Goal: Check status: Check status

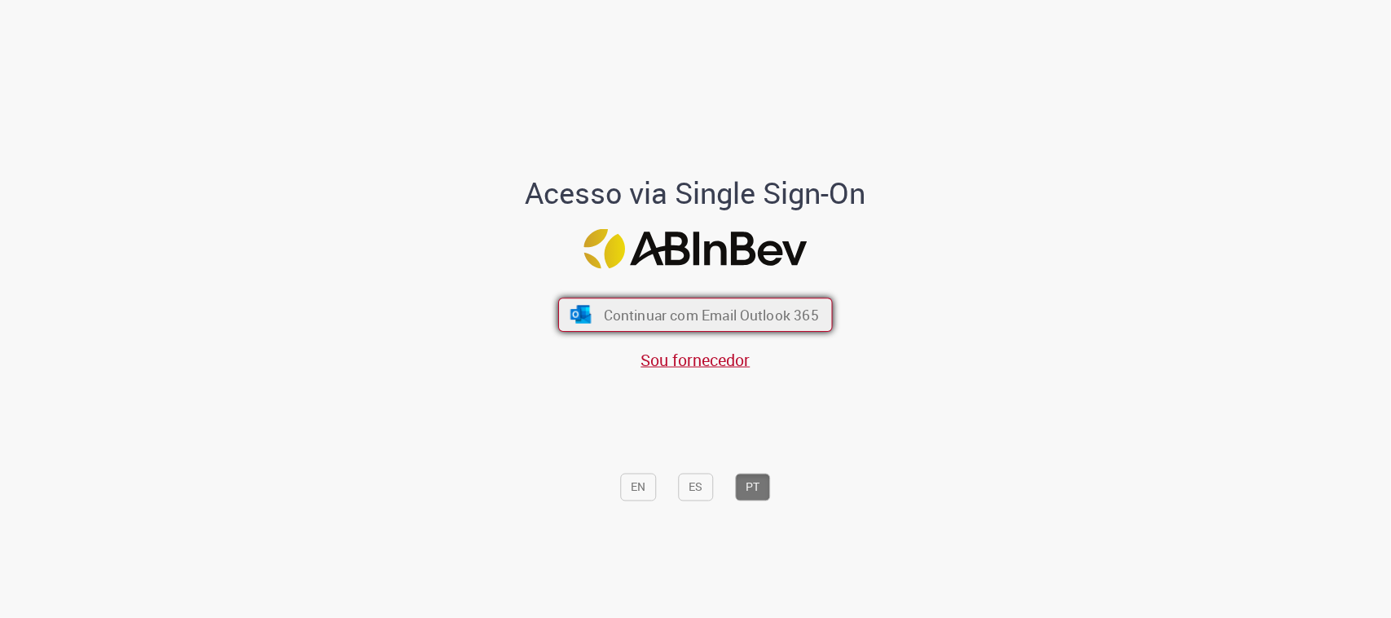
click at [629, 328] on button "Continuar com Email Outlook 365" at bounding box center [695, 314] width 275 height 34
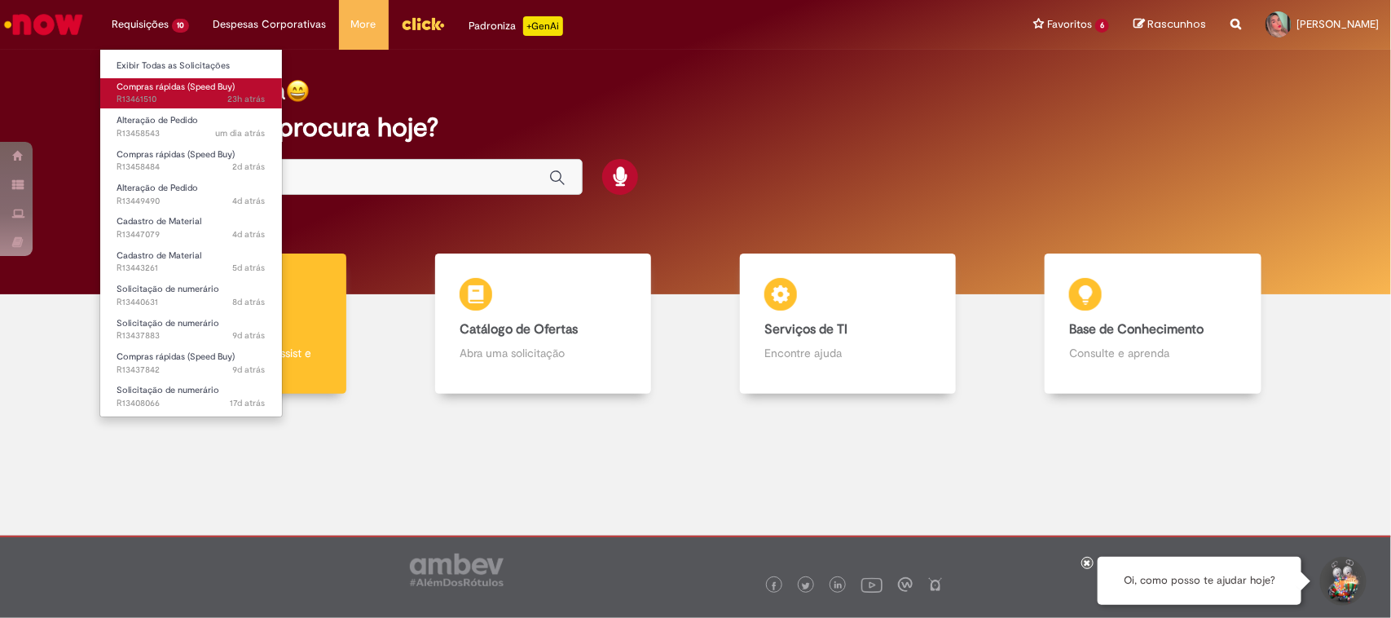
click at [174, 86] on span "Compras rápidas (Speed Buy)" at bounding box center [176, 87] width 118 height 12
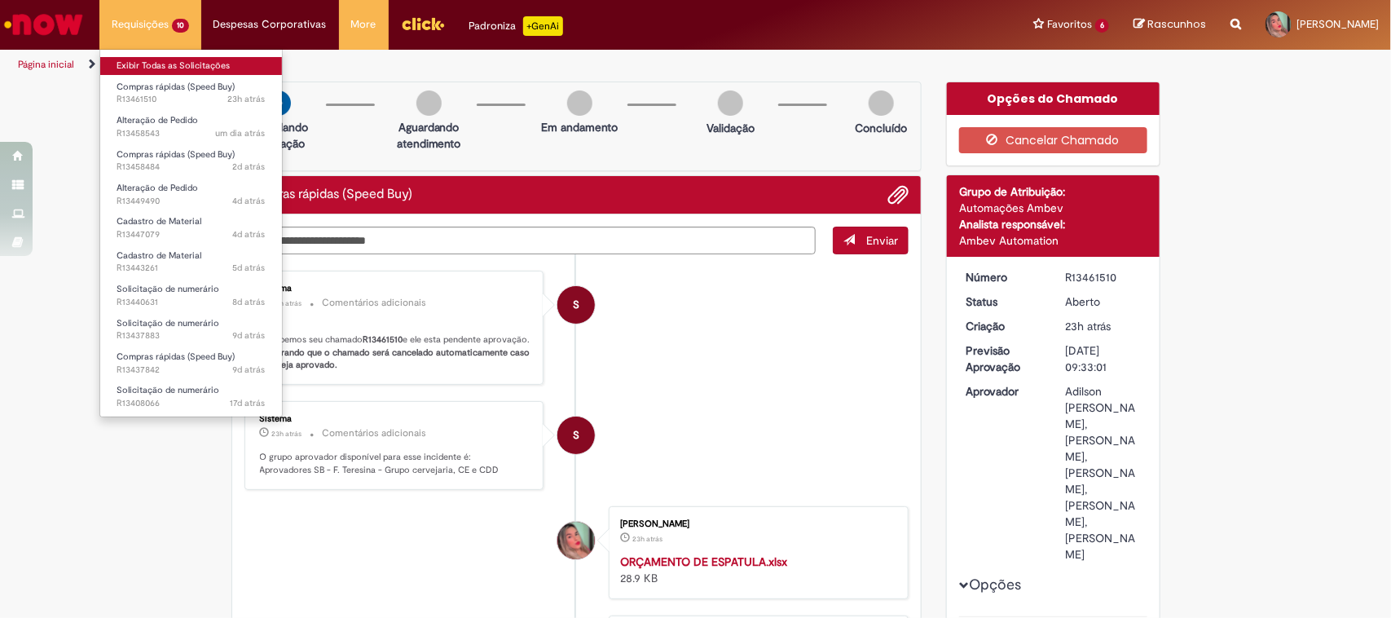
click at [165, 68] on link "Exibir Todas as Solicitações" at bounding box center [191, 66] width 182 height 18
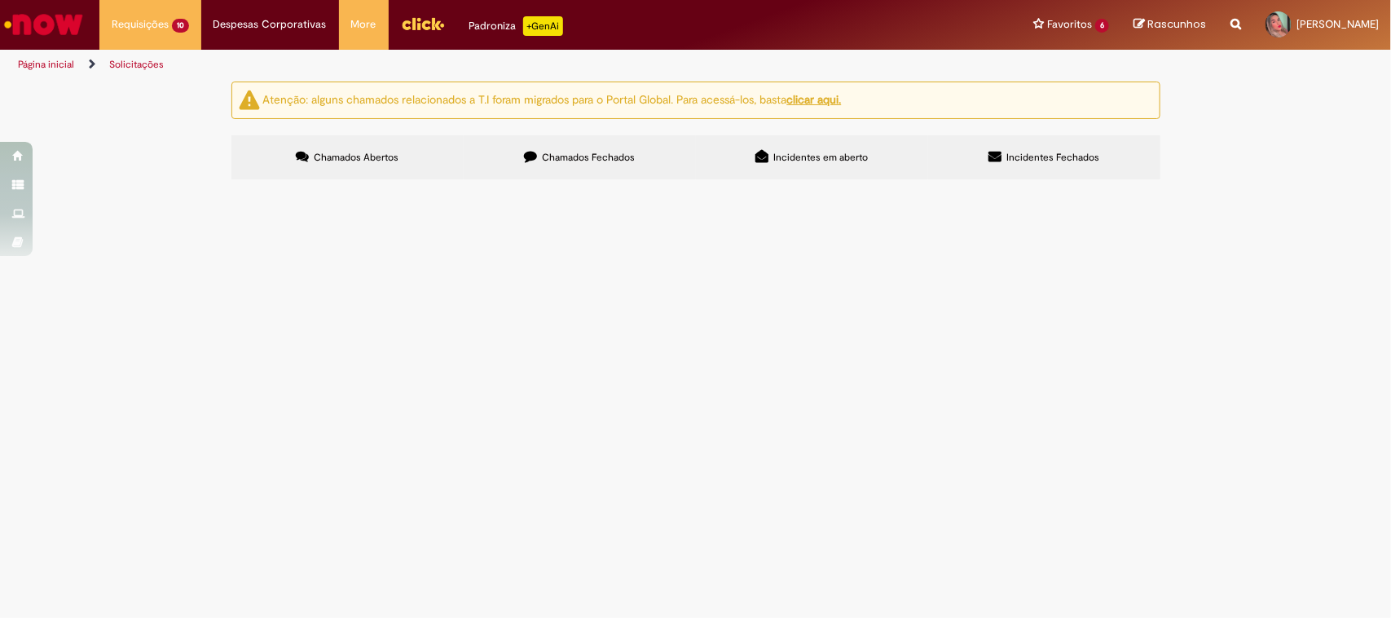
click at [0, 0] on span "Pagamento Multpex. Notas: 6493 e 6642" at bounding box center [0, 0] width 0 height 0
